Goal: Task Accomplishment & Management: Use online tool/utility

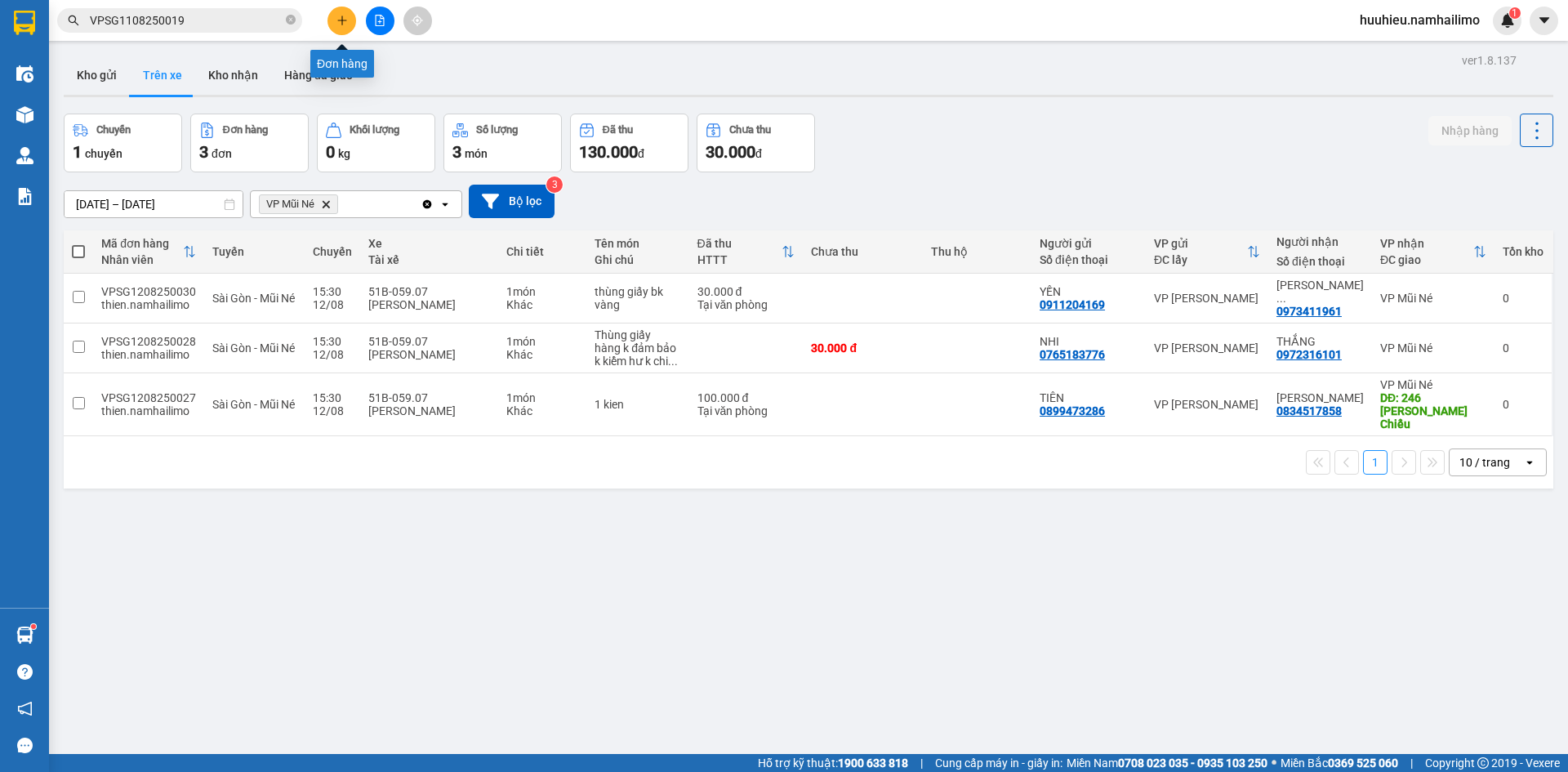
click at [336, 26] on button at bounding box center [341, 21] width 28 height 28
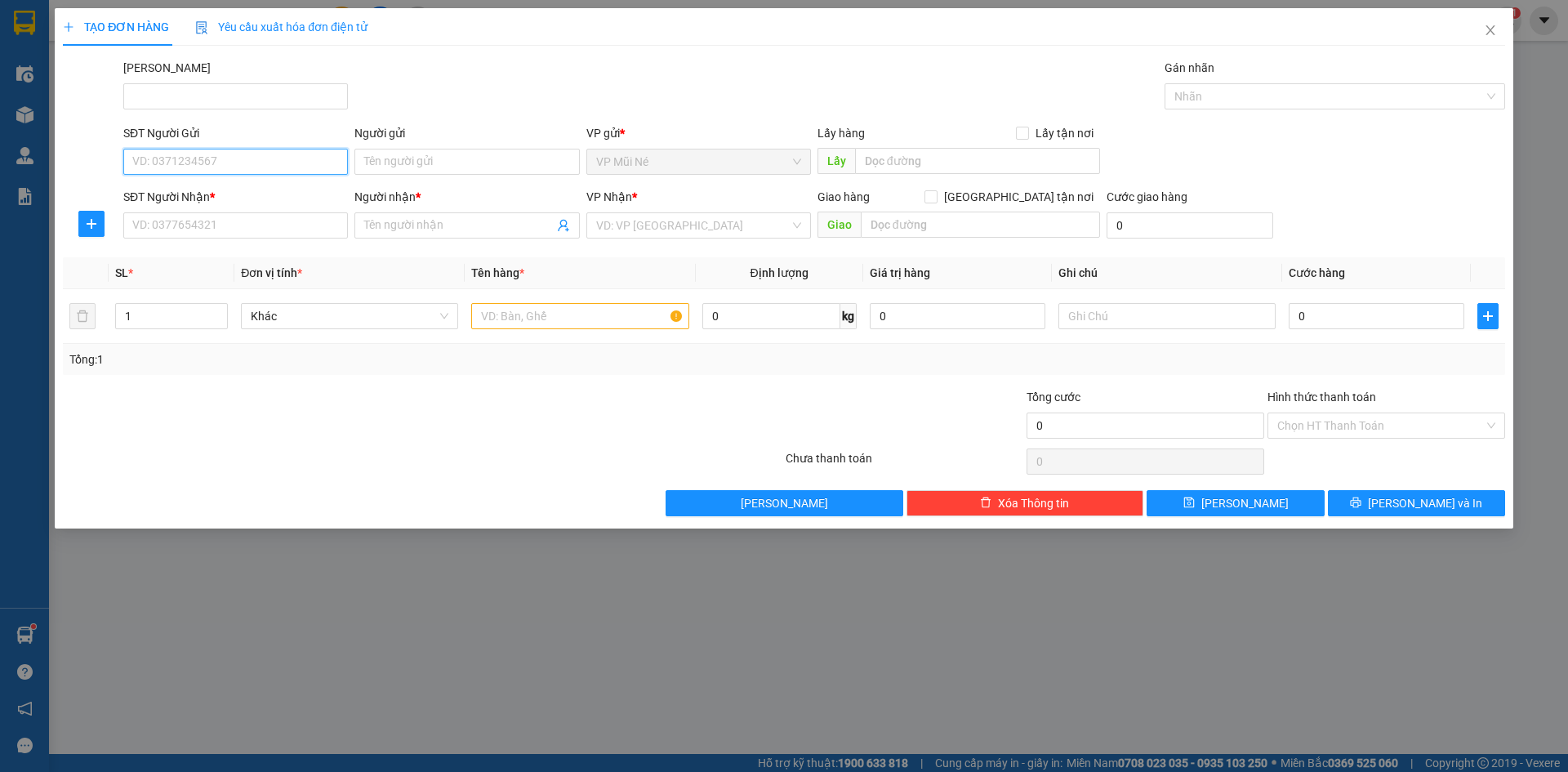
click at [265, 155] on input "SĐT Người Gửi" at bounding box center [235, 161] width 224 height 26
type input "0"
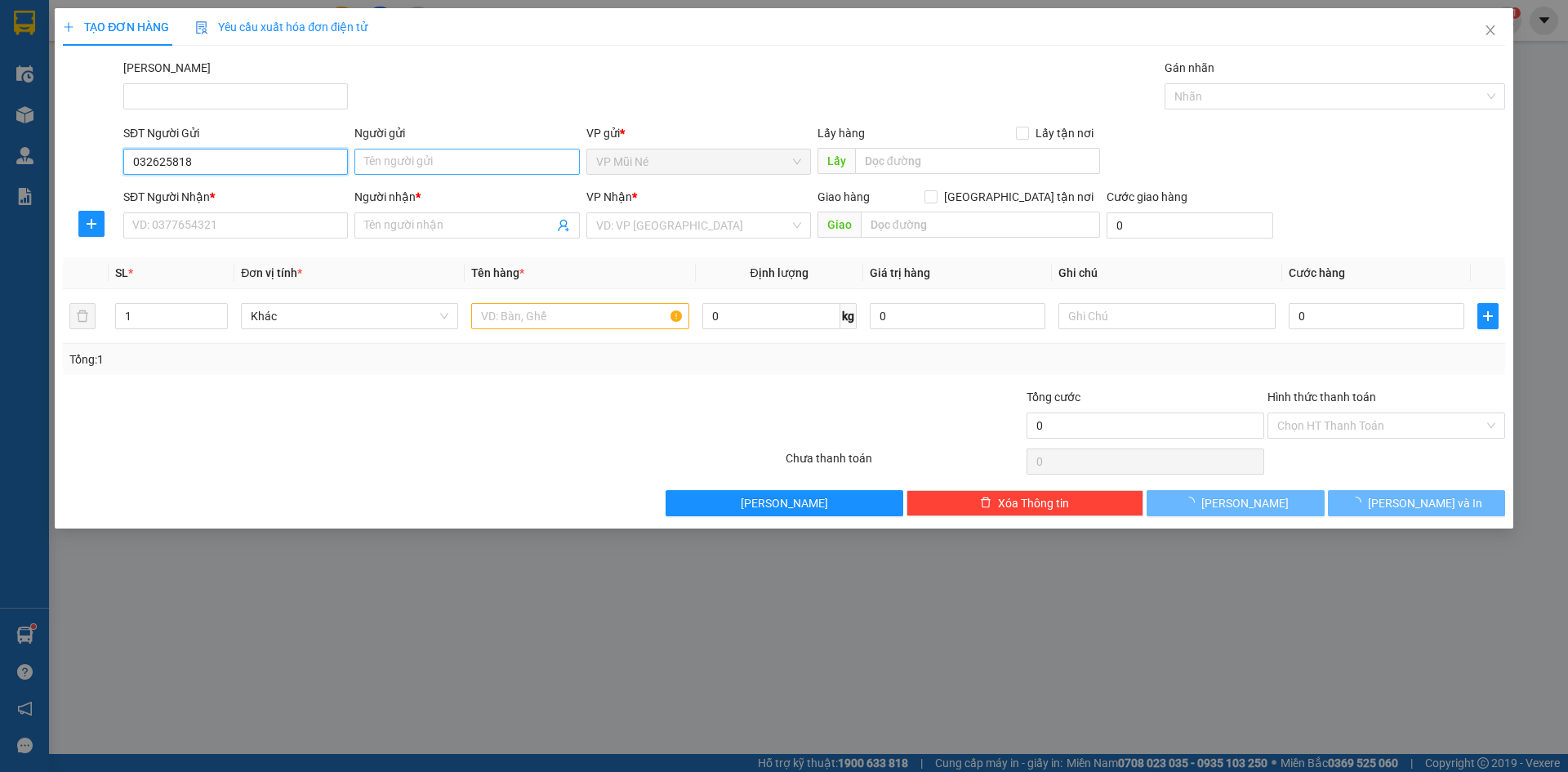
type input "0326258180"
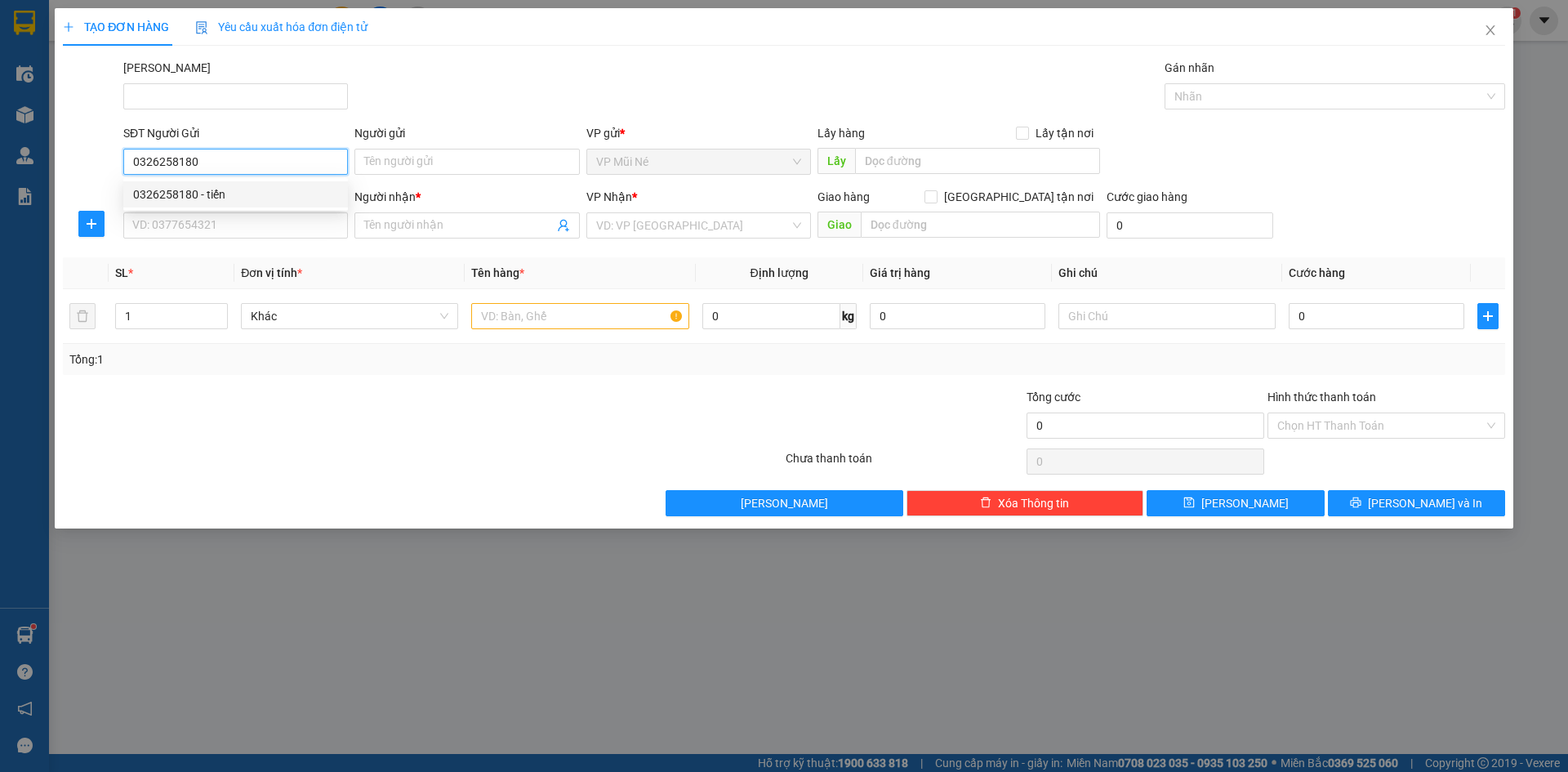
click at [251, 181] on div "0326258180 - tiến" at bounding box center [235, 194] width 224 height 26
type input "tiến"
type input "0905170165"
type input "[PERSON_NAME]"
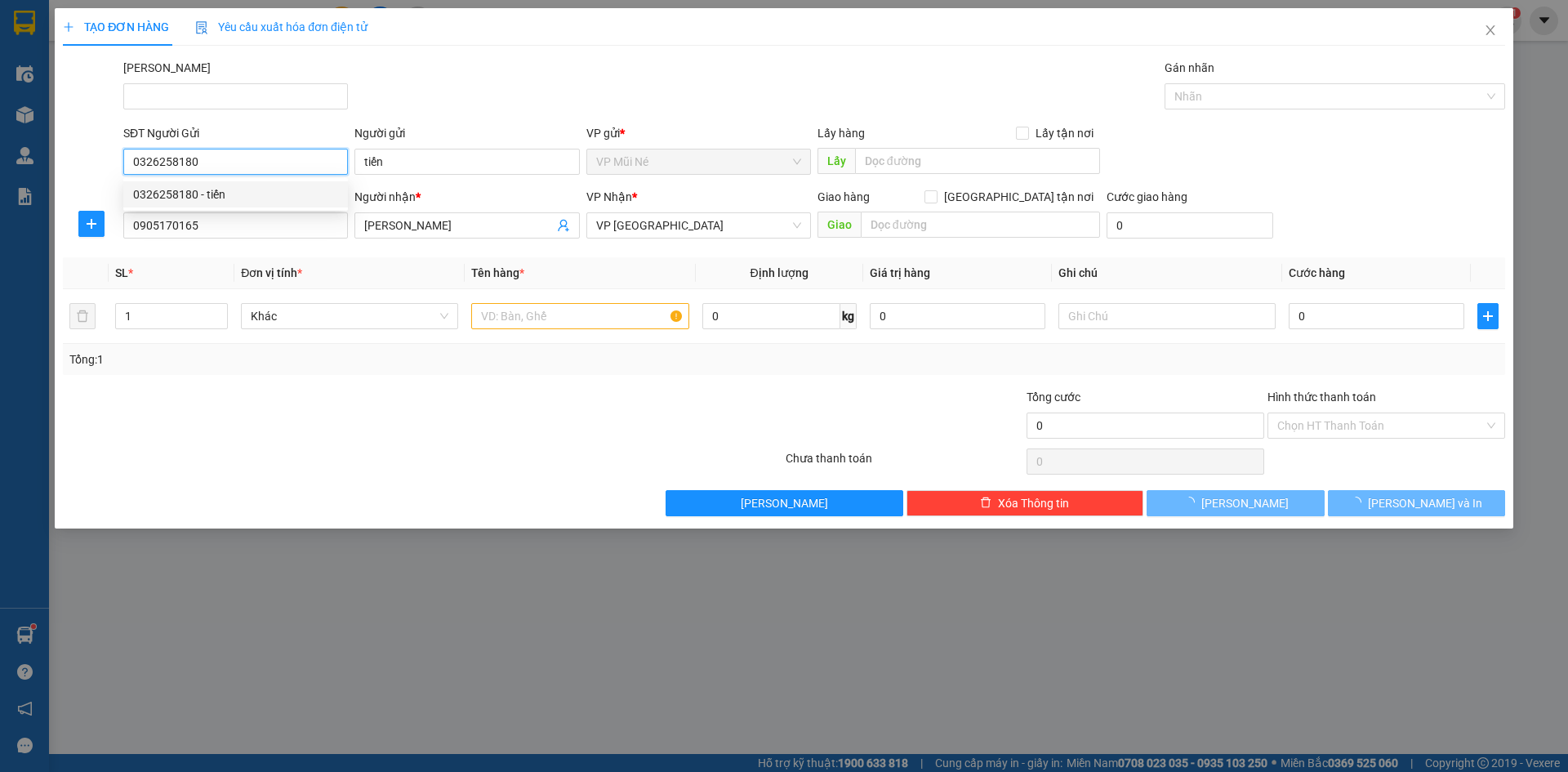
type input "30.000"
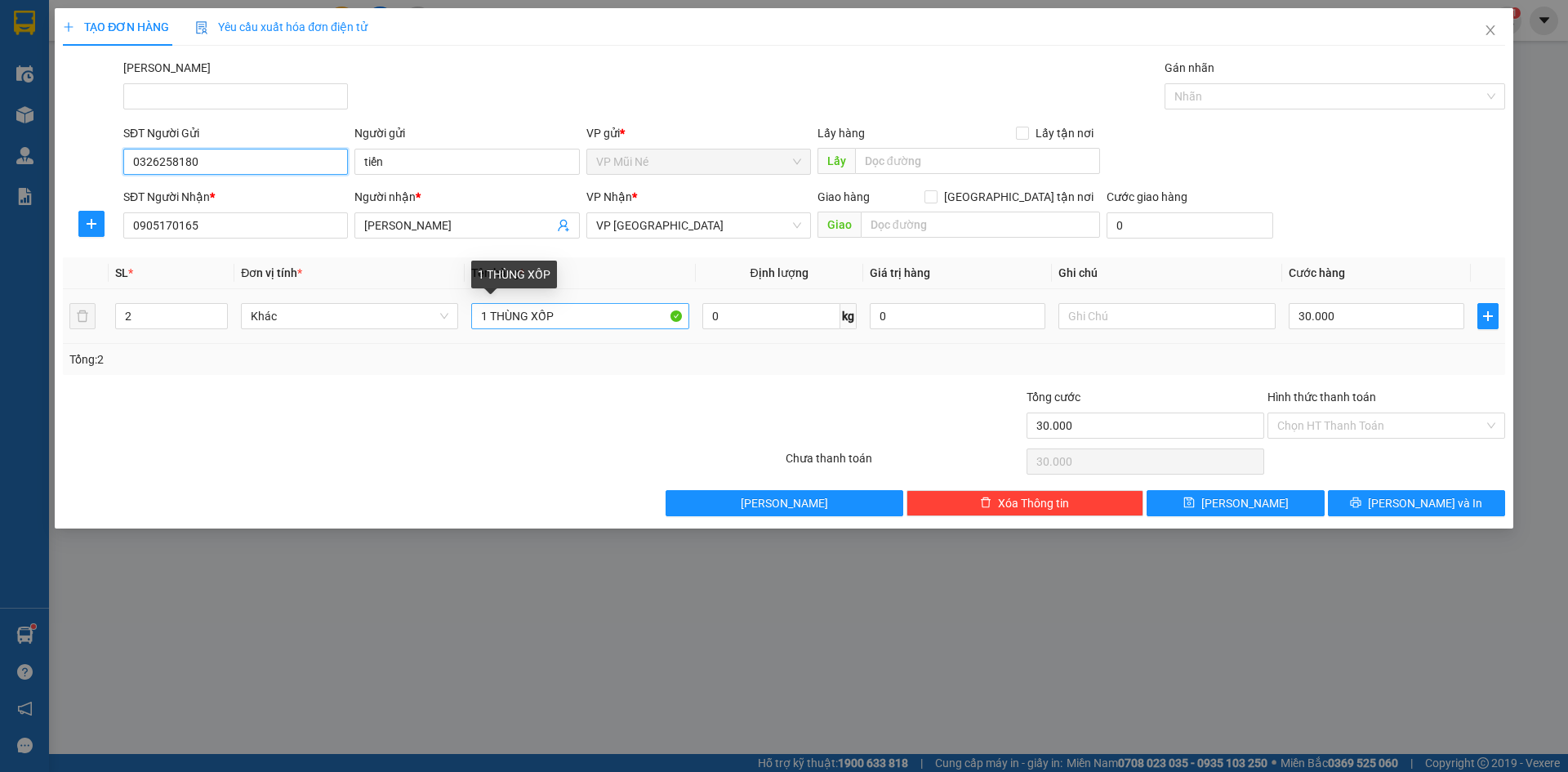
type input "0326258180"
click at [486, 319] on input "1 THÙNG XỐP" at bounding box center [580, 315] width 217 height 26
type input "3 THÙNG XỐP"
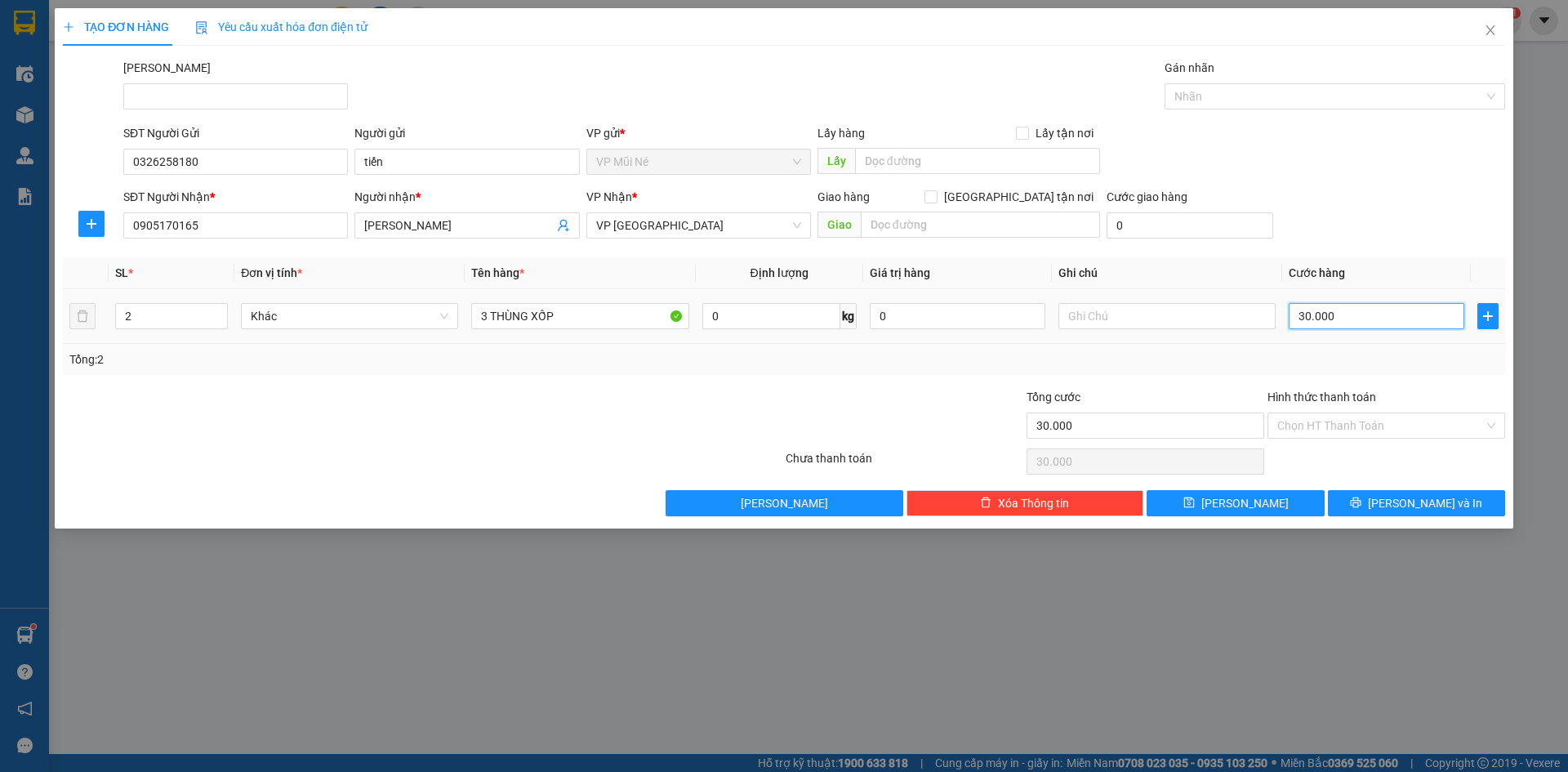
type input "0"
type input "8"
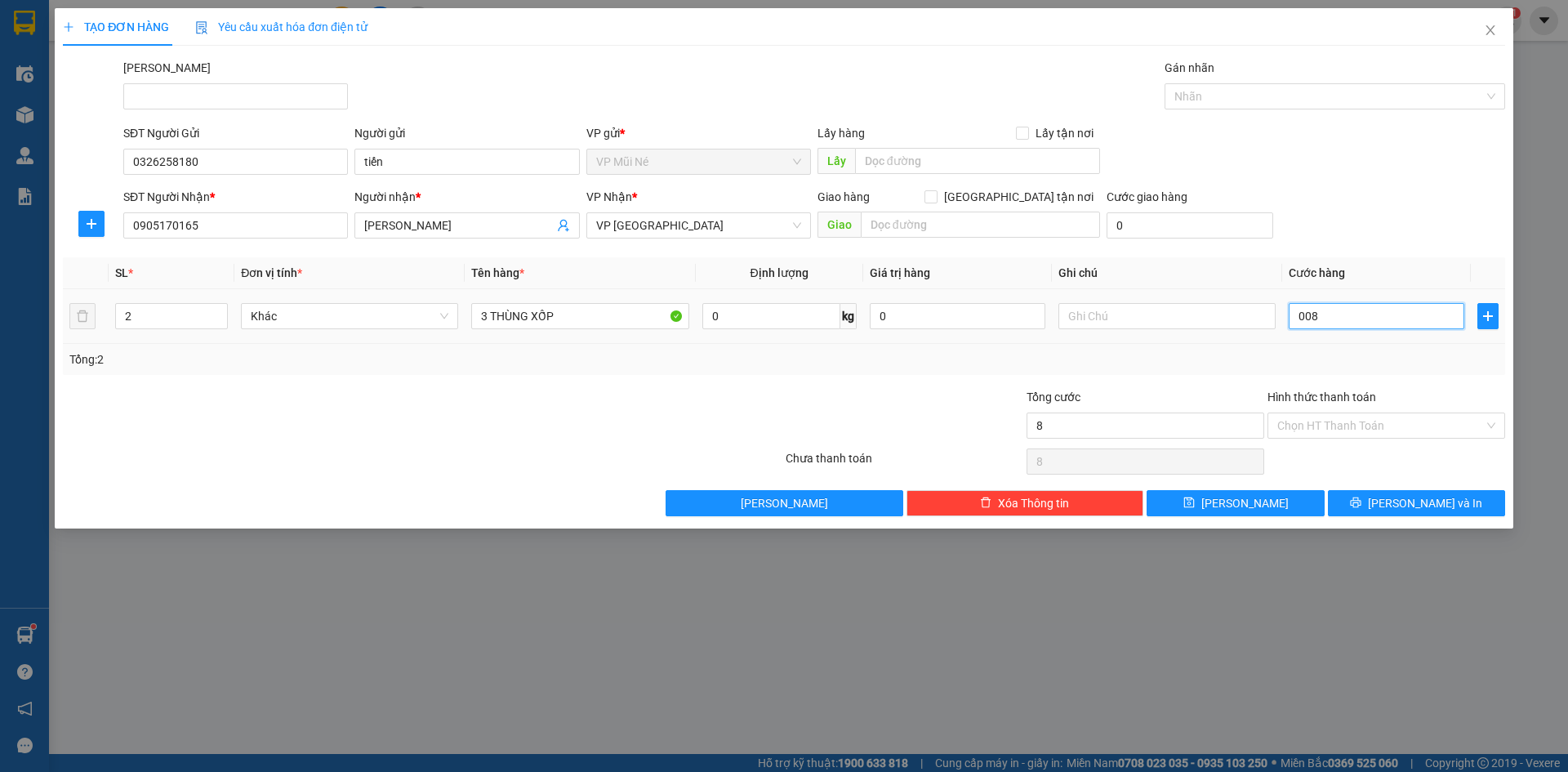
type input "0.080"
type input "80"
type input "00.800"
type input "800"
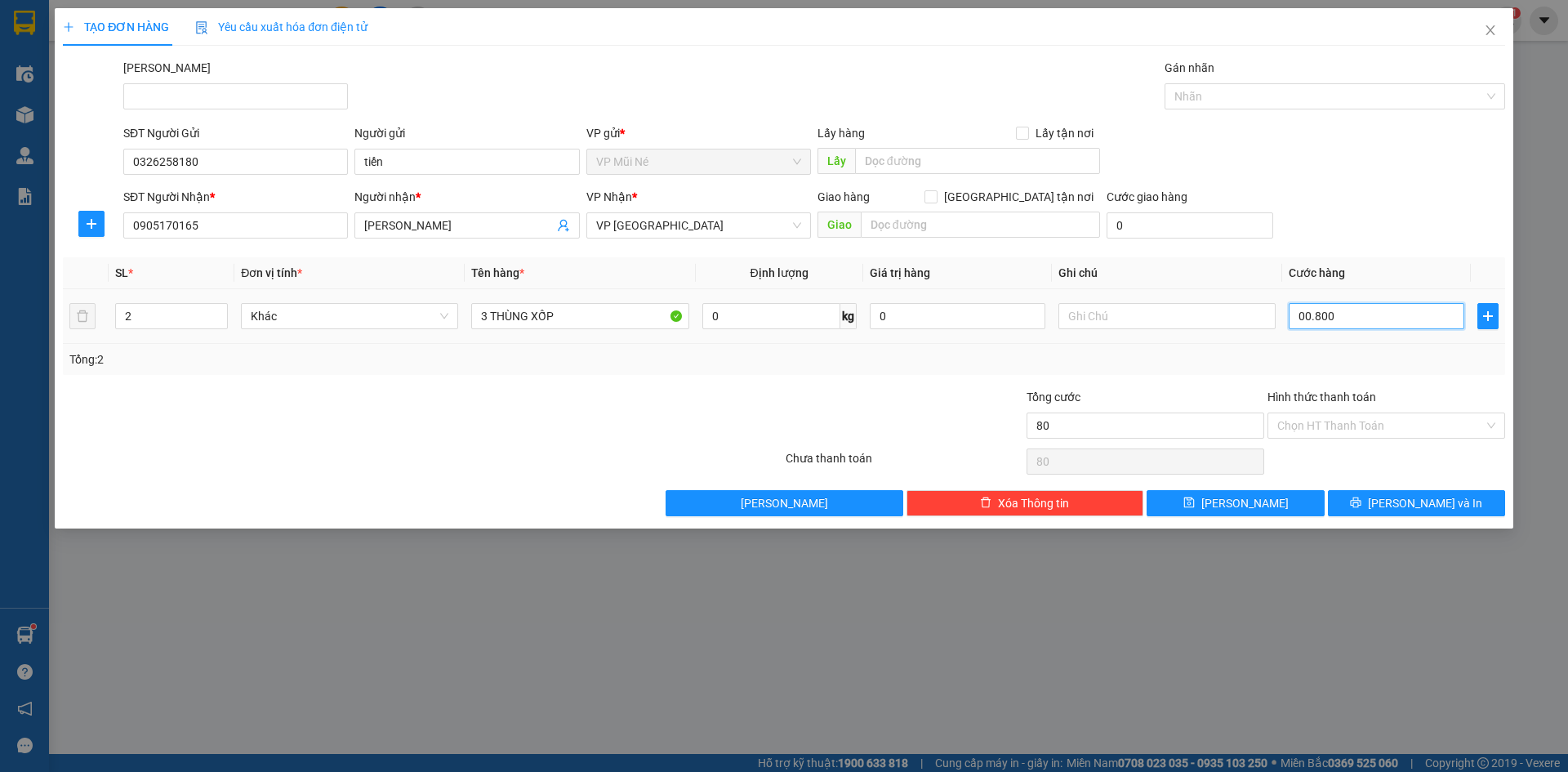
type input "800"
type input "8.000"
type input "0.008.000"
type input "80.000"
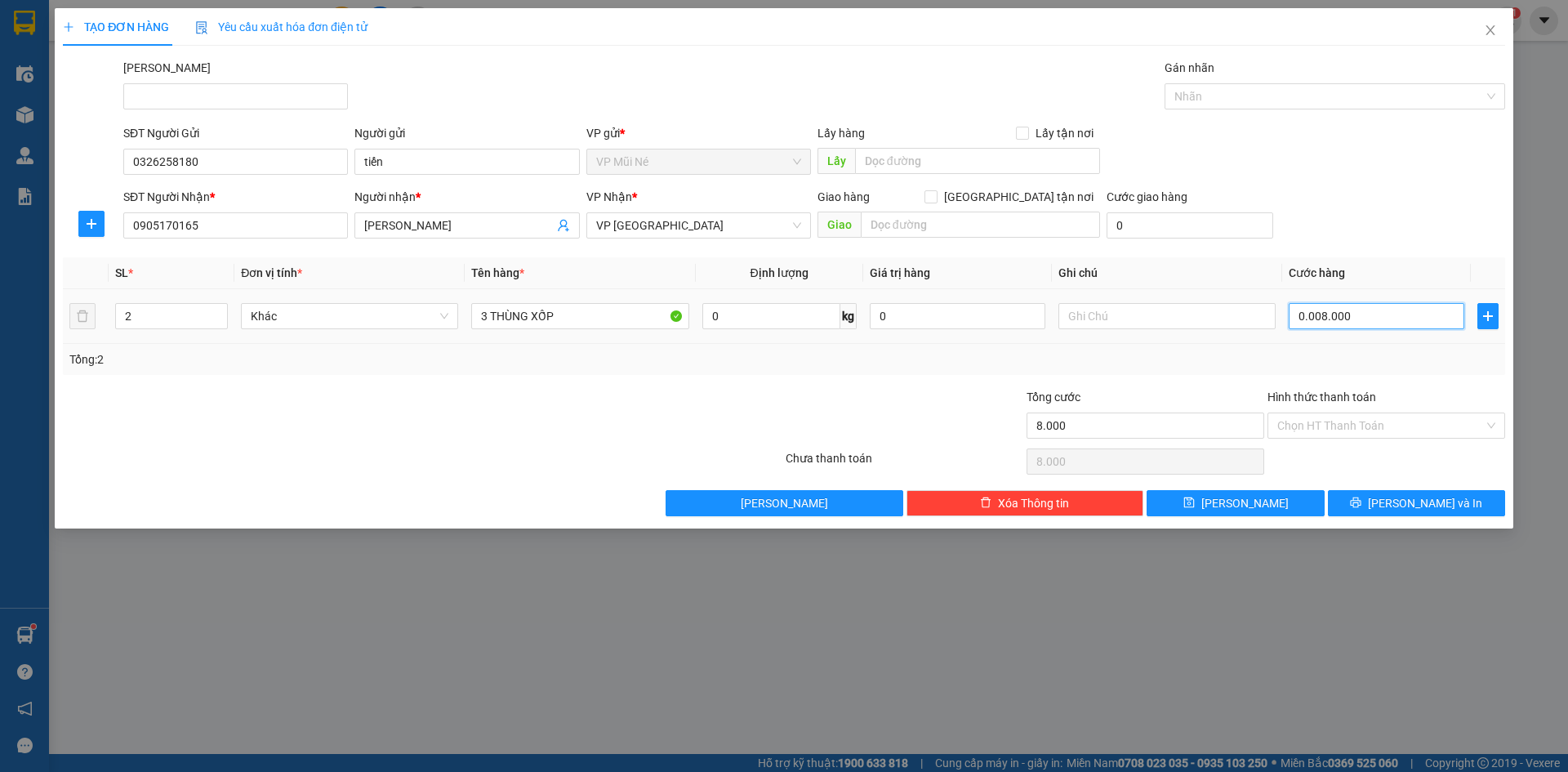
type input "80.000"
type input "0.080.000"
type input "80.000"
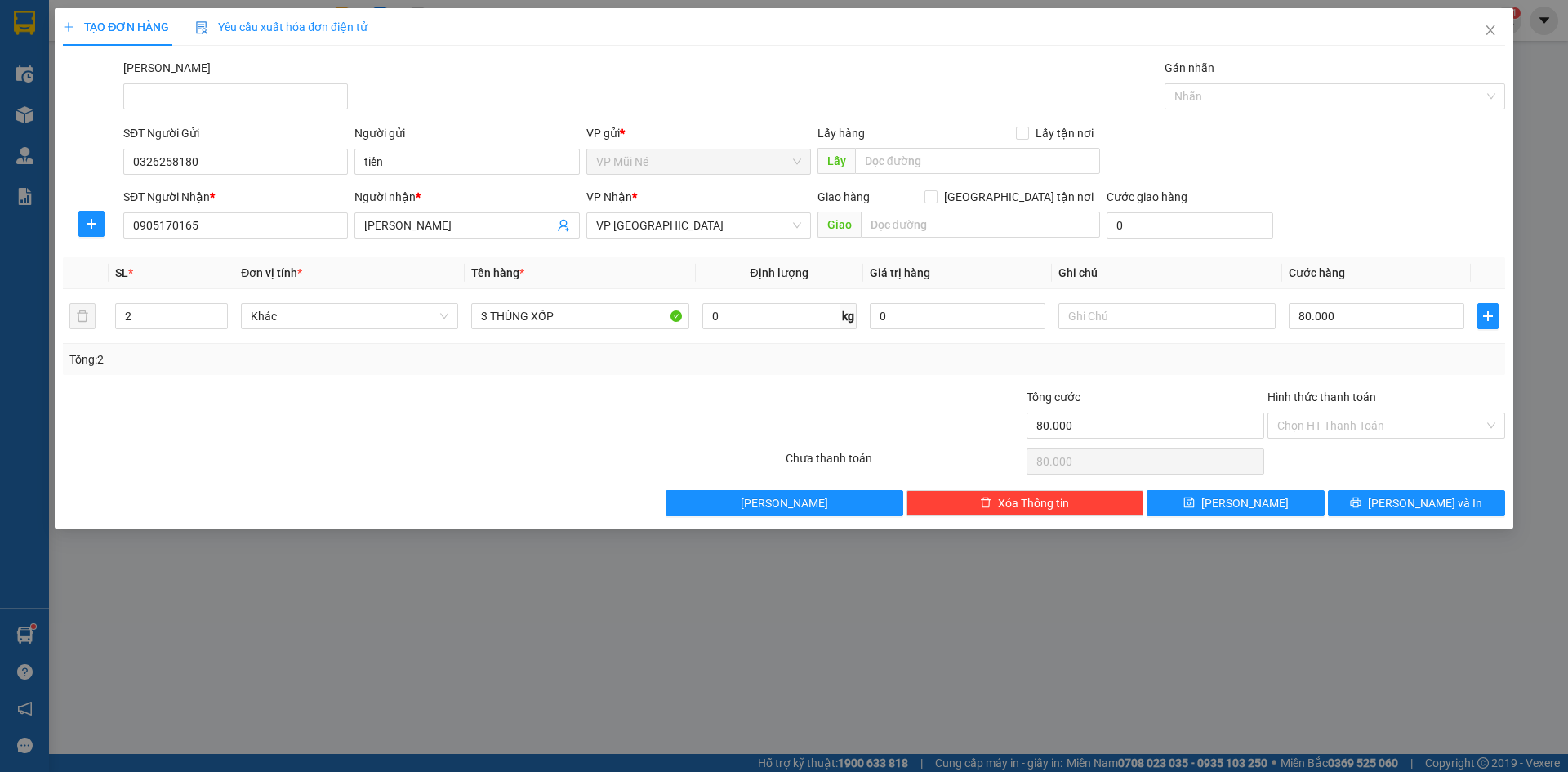
click at [1399, 199] on div "SĐT Người Nhận * 0905170165 Người nhận * ANH QUANG VP Nhận * VP [GEOGRAPHIC_DAT…" at bounding box center [814, 216] width 1389 height 58
click at [1361, 508] on icon "printer" at bounding box center [1356, 502] width 12 height 12
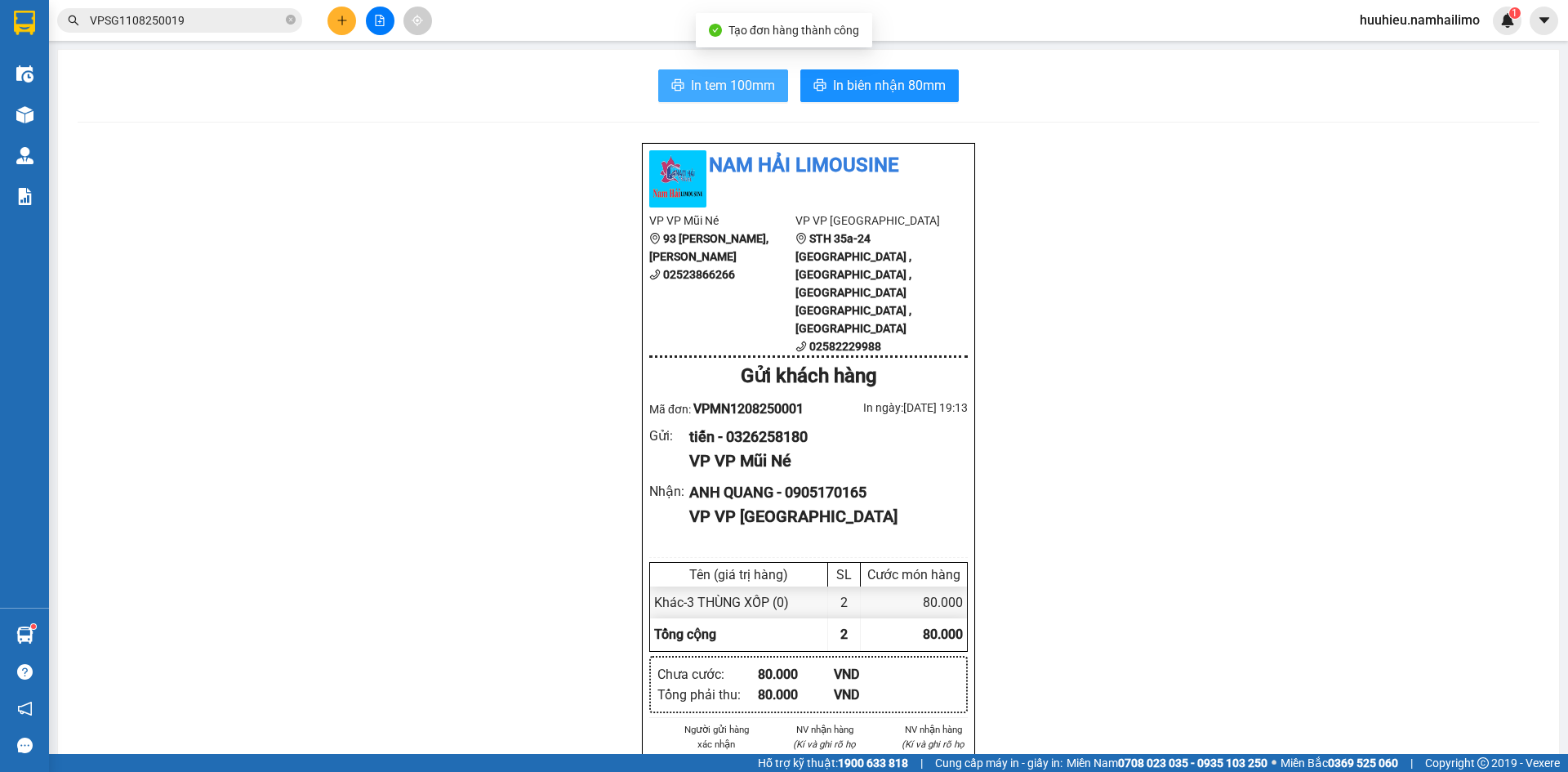
click at [697, 96] on button "In tem 100mm" at bounding box center [723, 85] width 130 height 33
click at [715, 90] on span "In tem 100mm" at bounding box center [733, 85] width 84 height 20
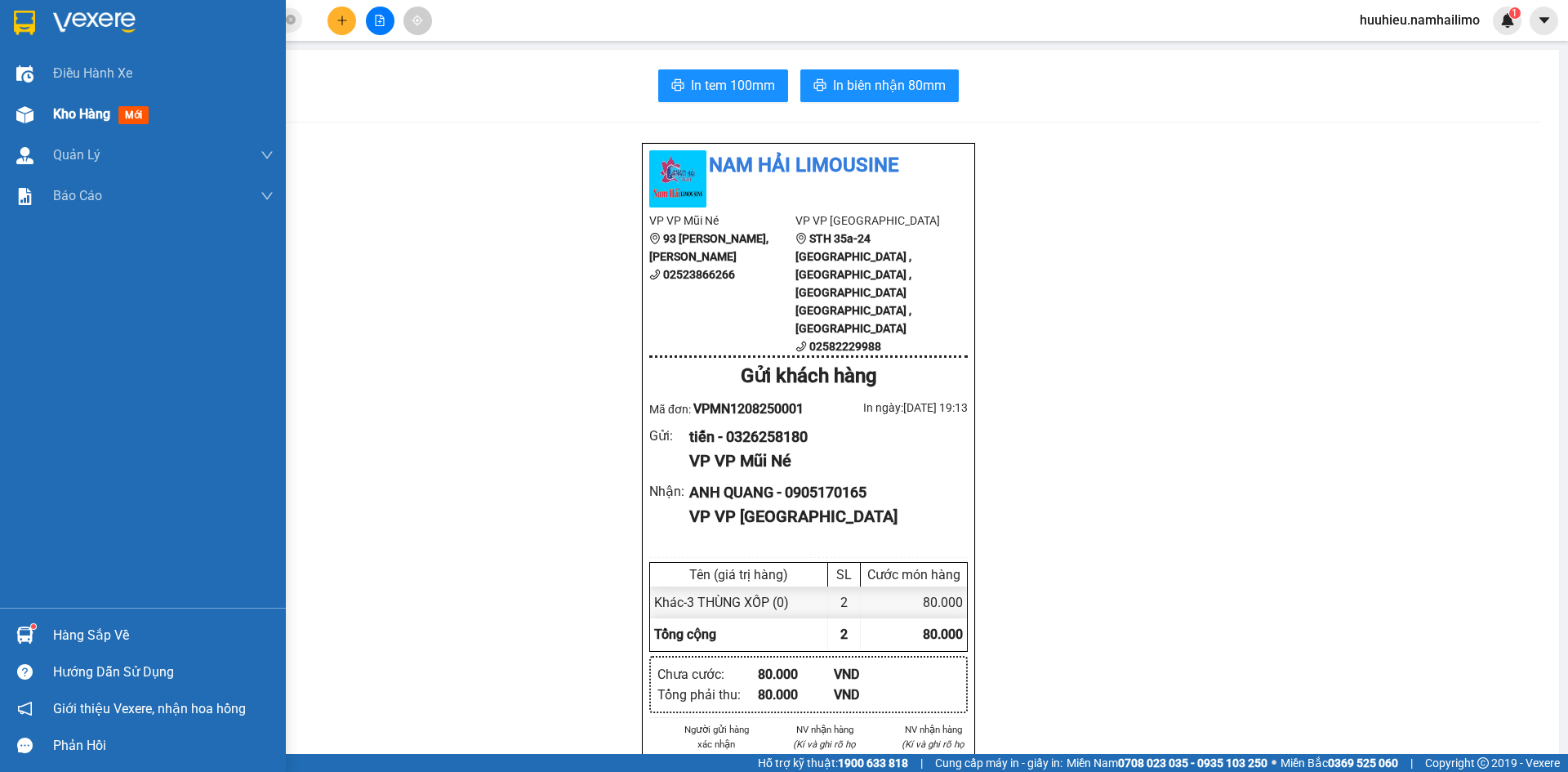
click at [72, 114] on span "Kho hàng" at bounding box center [82, 114] width 58 height 16
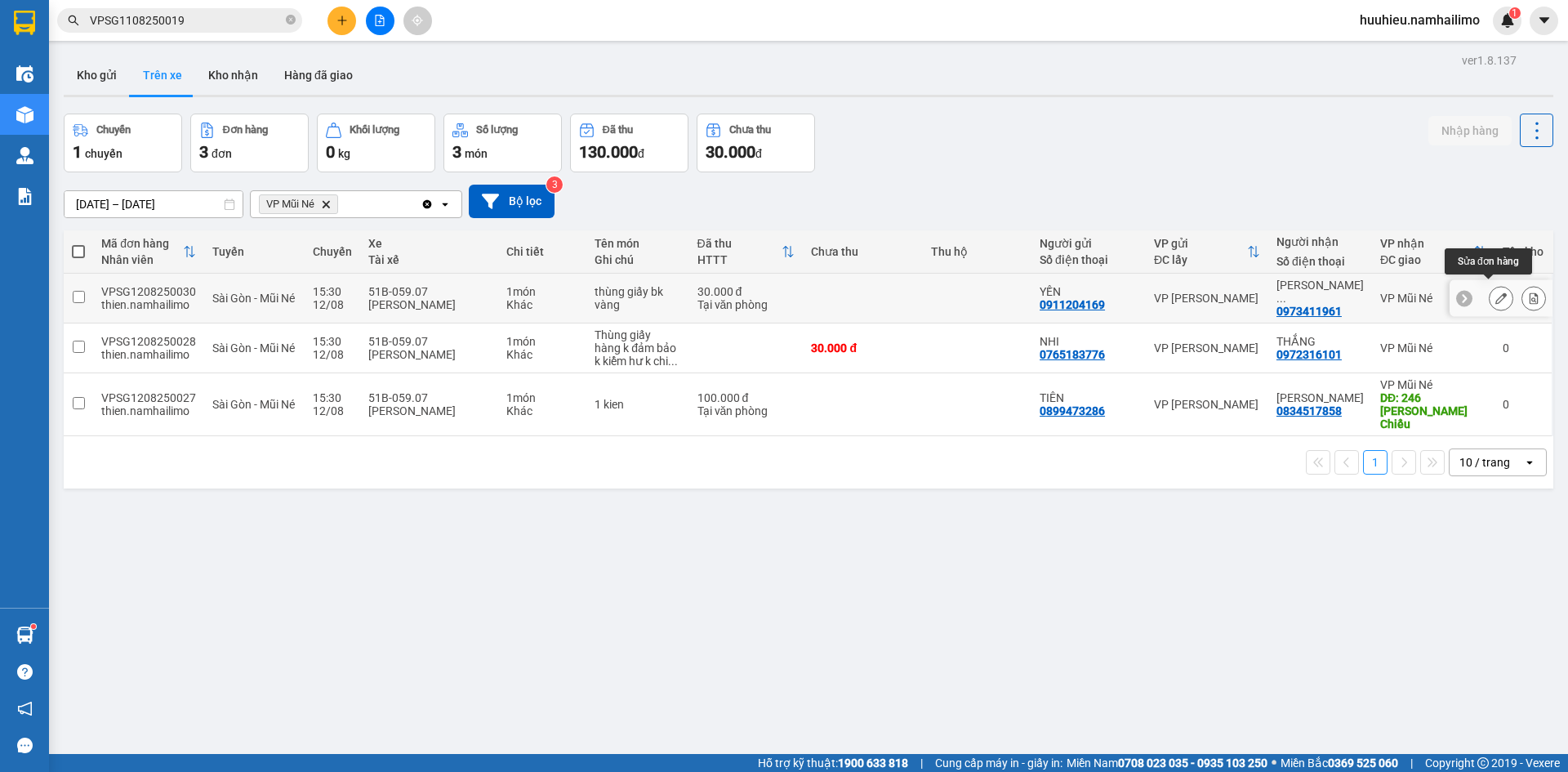
click at [1522, 286] on button at bounding box center [1533, 299] width 23 height 28
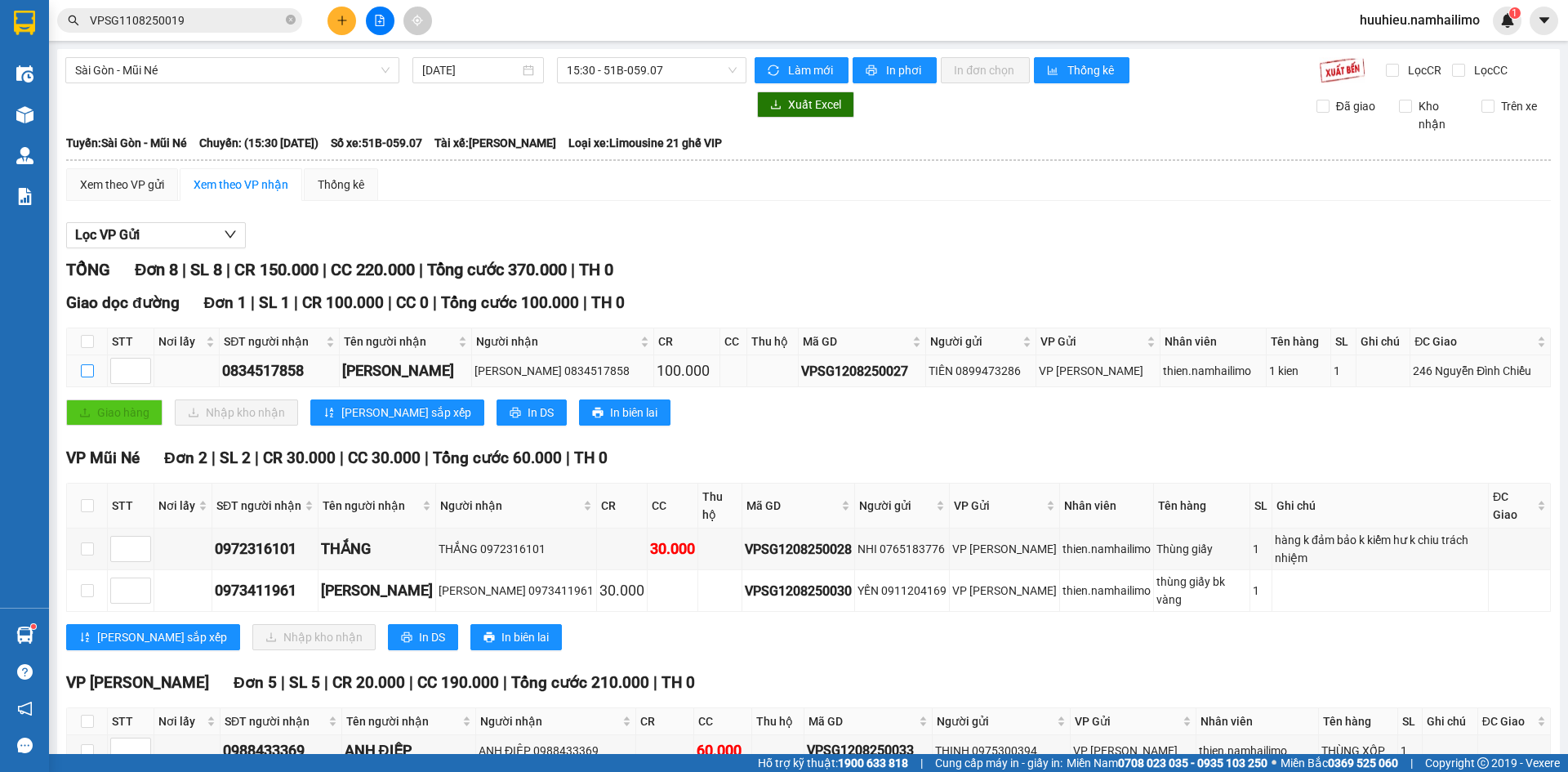
click at [87, 372] on input "checkbox" at bounding box center [88, 371] width 13 height 13
checkbox input "true"
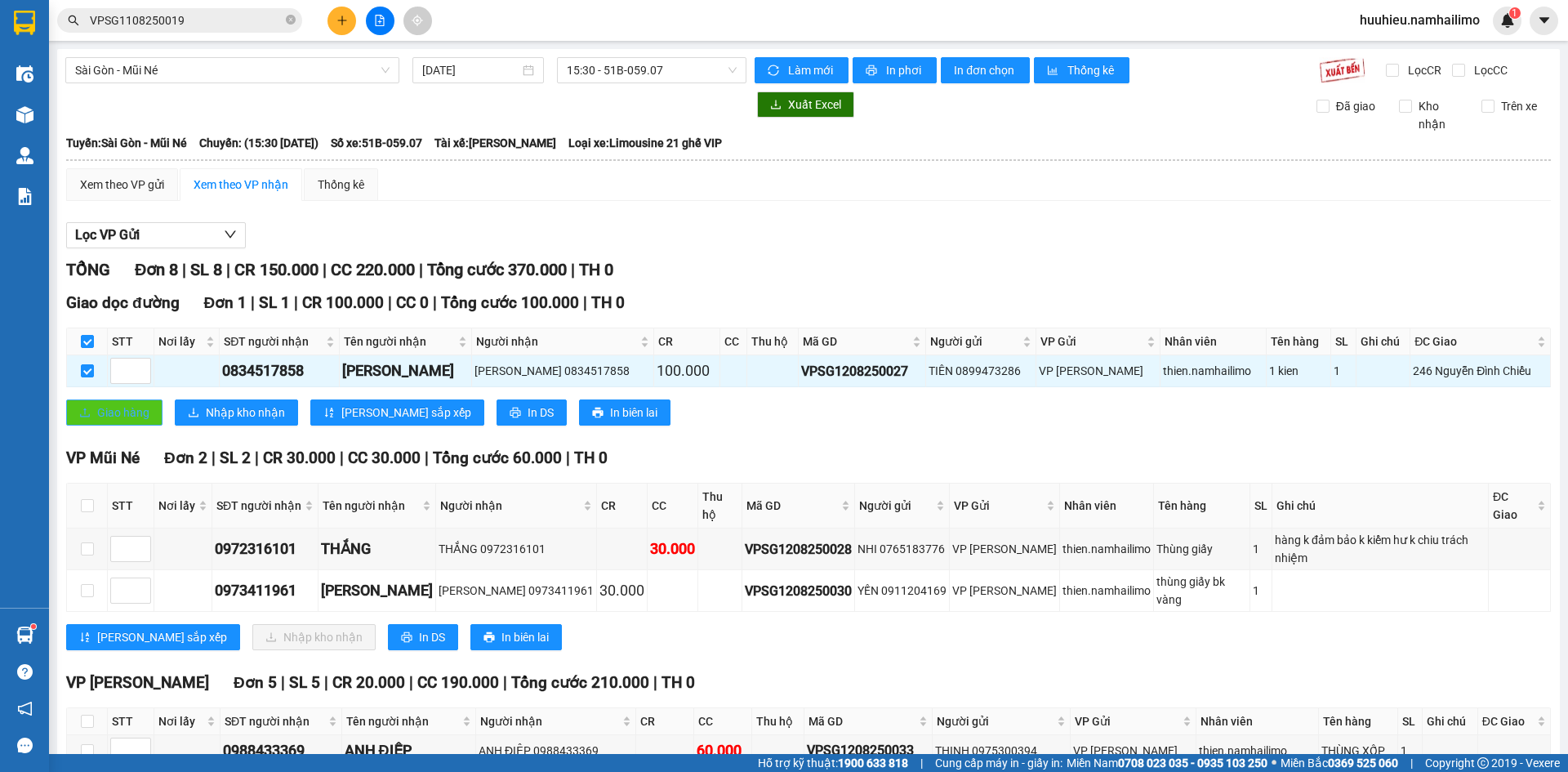
click at [99, 405] on span "Giao hàng" at bounding box center [123, 412] width 53 height 18
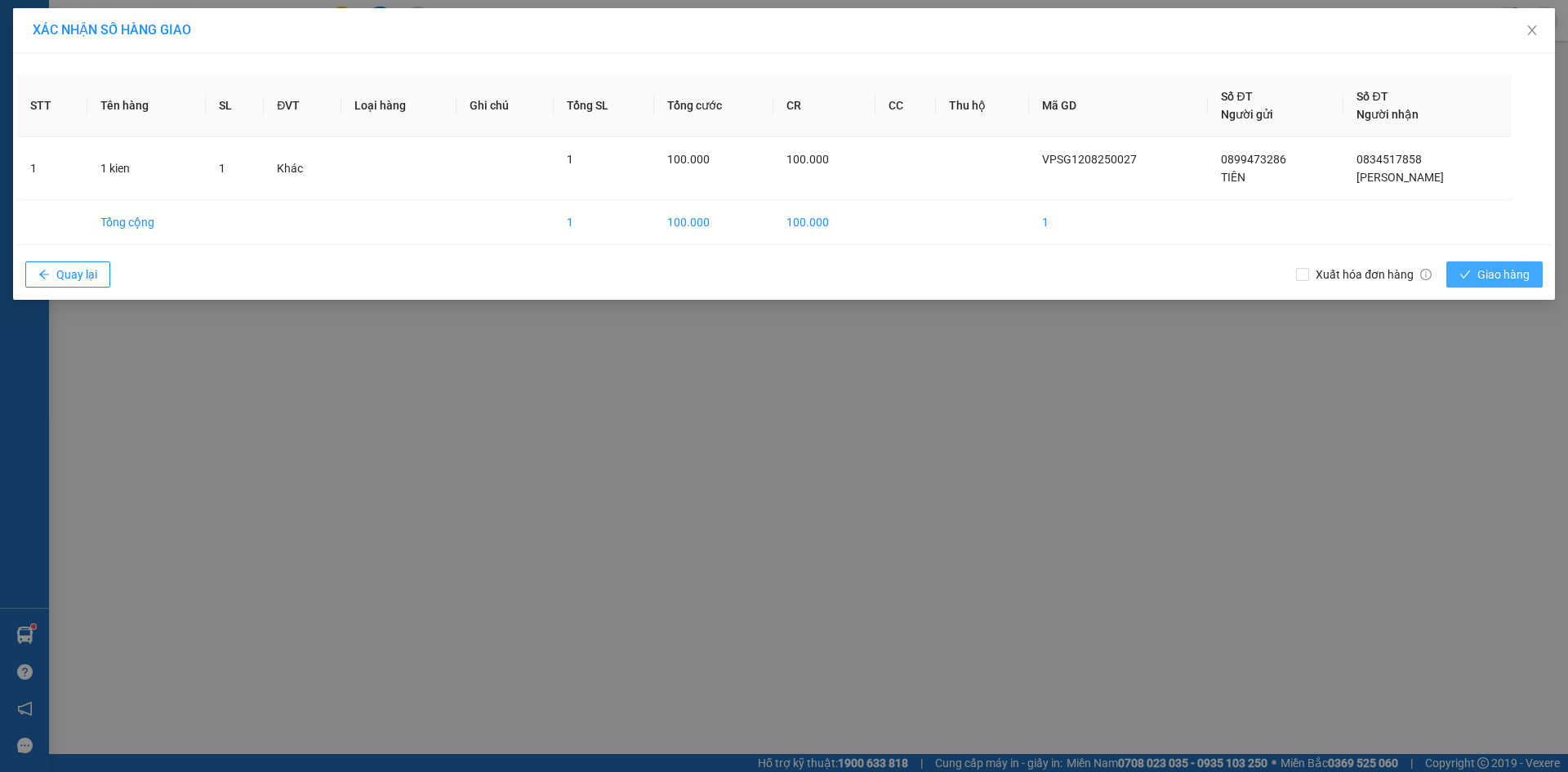
click at [1504, 275] on span "Giao hàng" at bounding box center [1503, 275] width 53 height 18
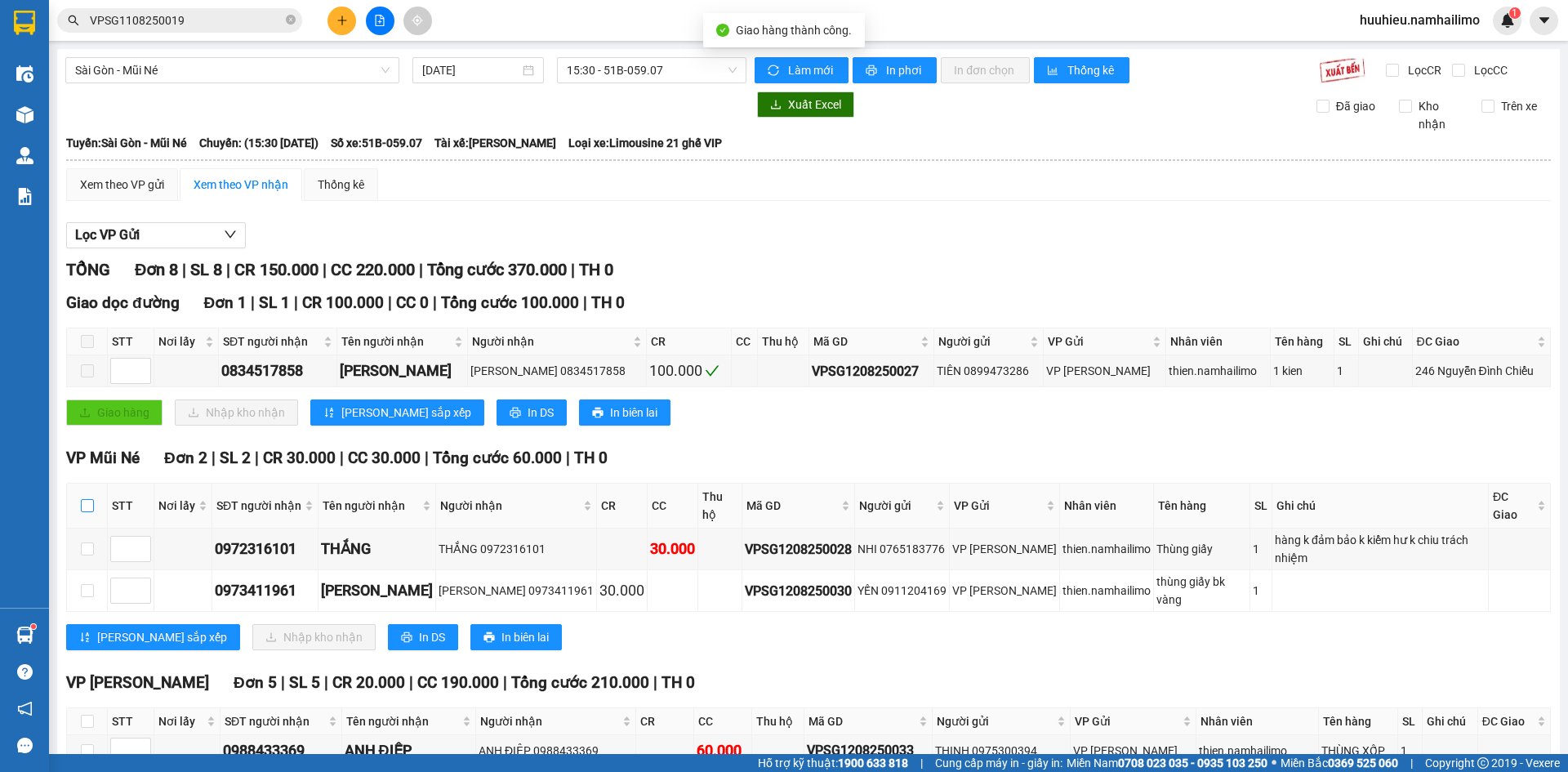
click at [82, 512] on input "checkbox" at bounding box center [88, 506] width 13 height 13
checkbox input "true"
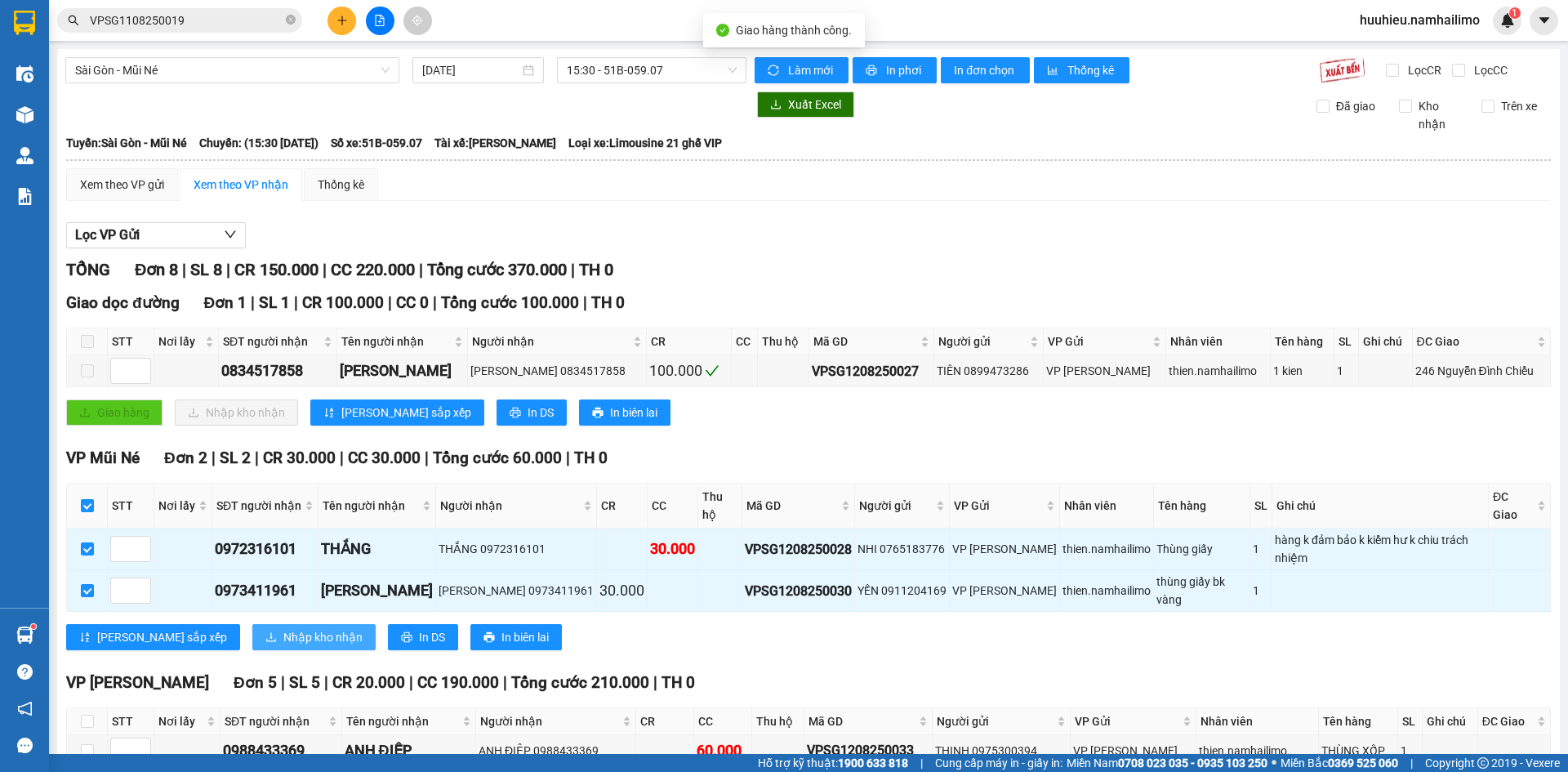
click at [252, 638] on button "Nhập kho nhận" at bounding box center [314, 637] width 124 height 26
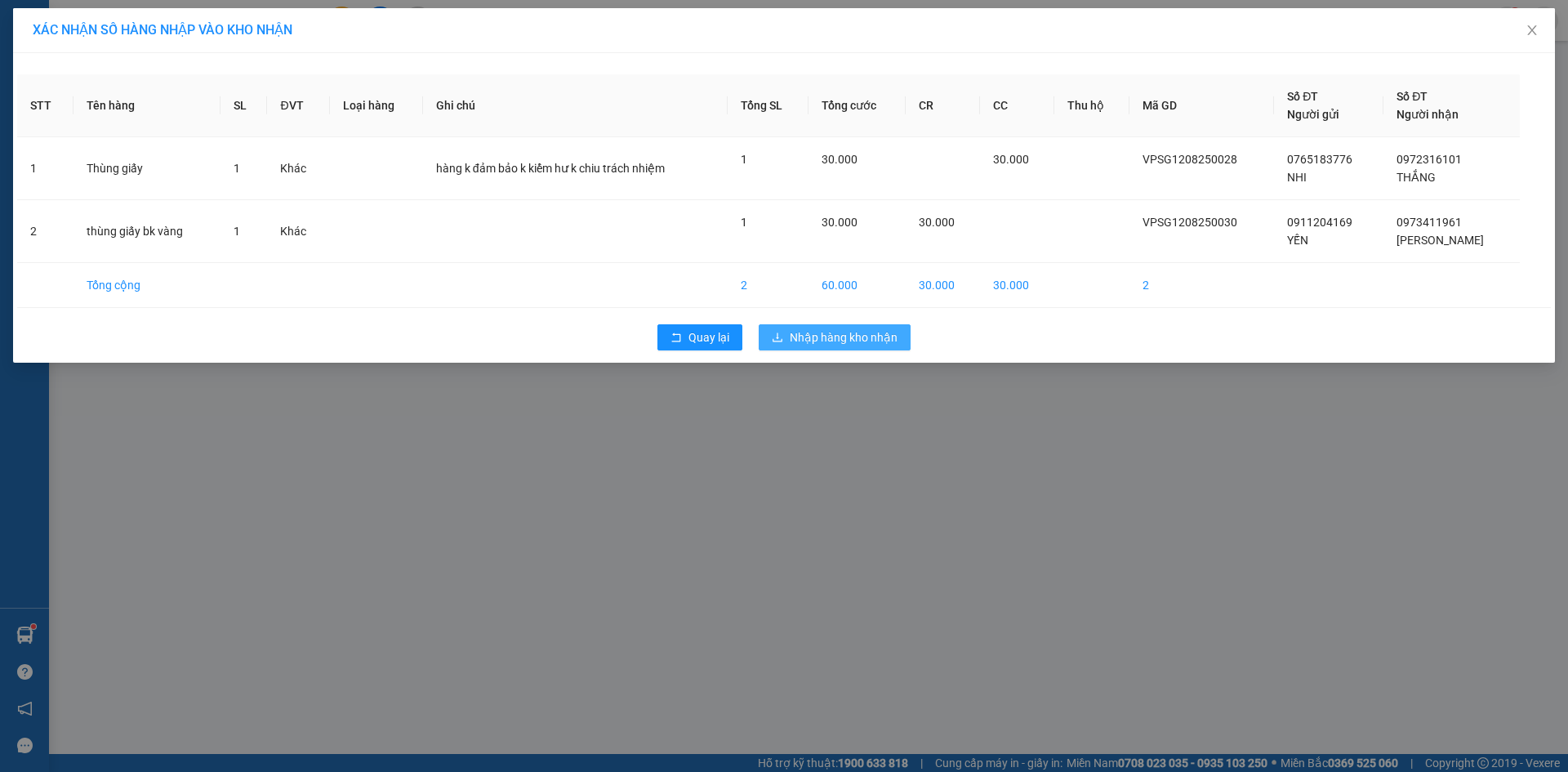
click at [846, 336] on span "Nhập hàng kho nhận" at bounding box center [843, 337] width 108 height 18
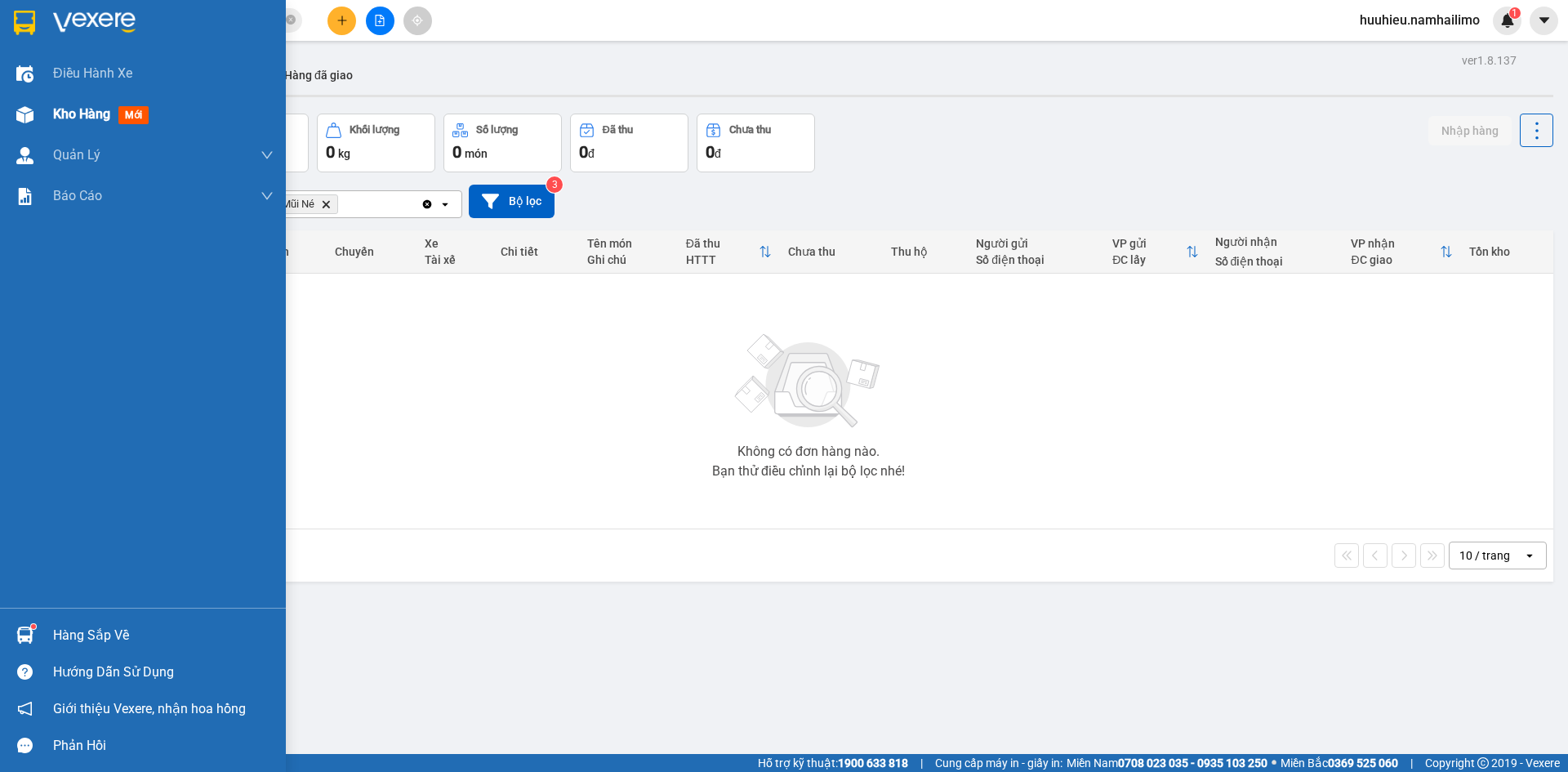
click at [52, 124] on div "Kho hàng mới" at bounding box center [143, 114] width 286 height 41
